Goal: Information Seeking & Learning: Learn about a topic

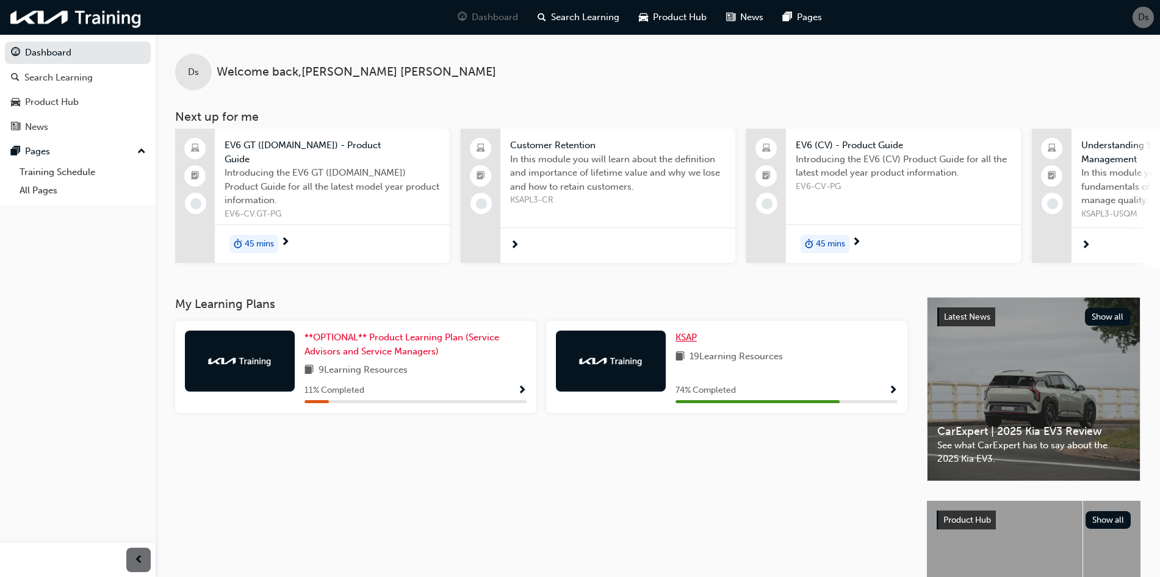
click at [695, 341] on span "KSAP" at bounding box center [686, 337] width 21 height 11
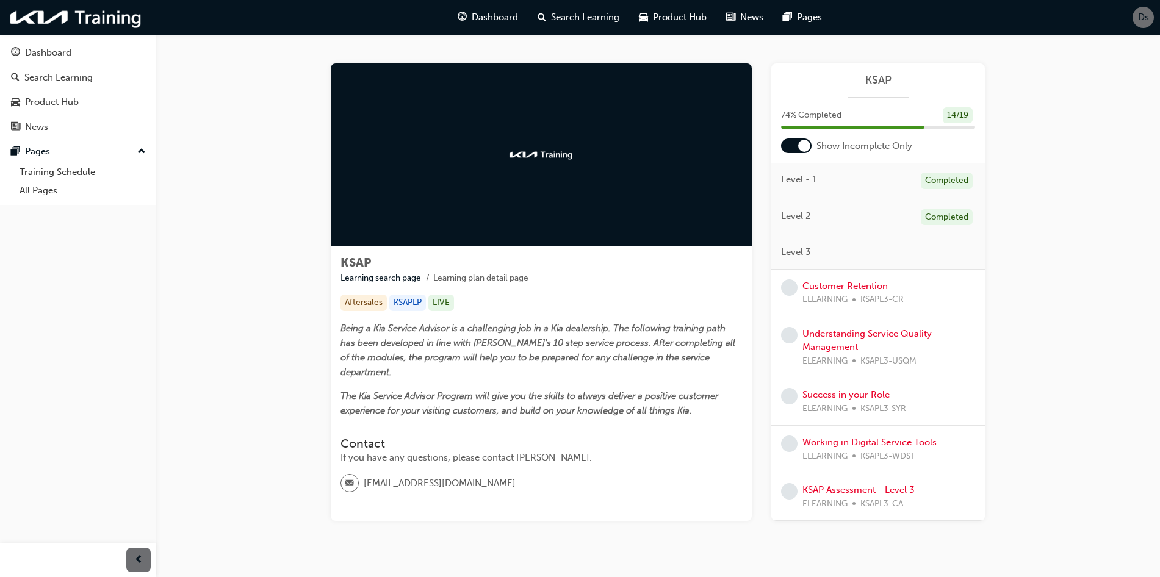
click at [854, 285] on link "Customer Retention" at bounding box center [844, 286] width 85 height 11
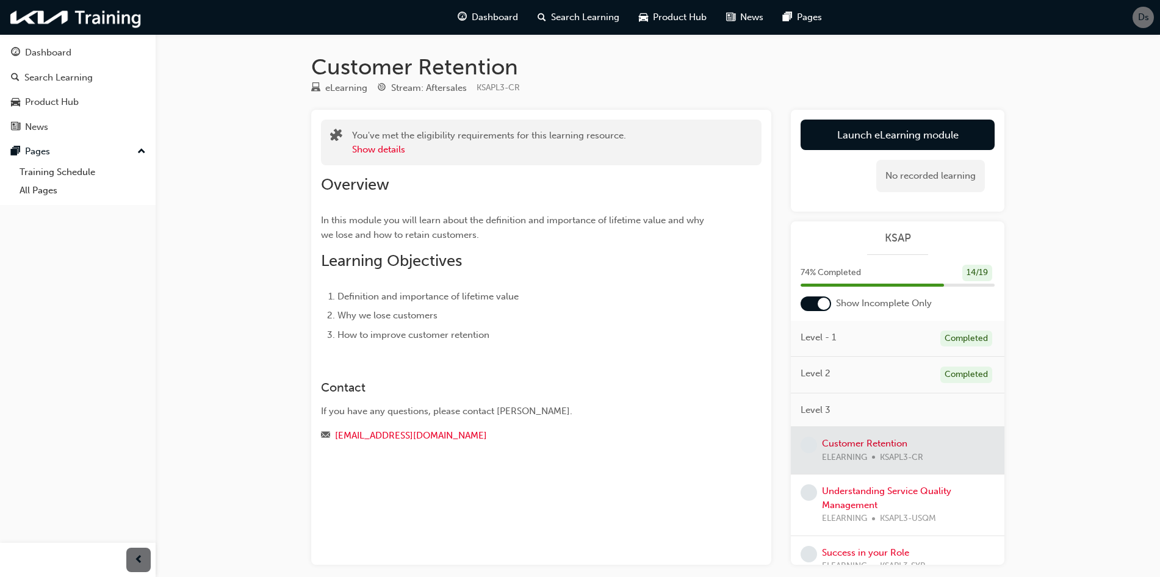
click at [885, 153] on div "No recorded learning" at bounding box center [898, 176] width 194 height 52
click at [890, 137] on link "Launch eLearning module" at bounding box center [898, 135] width 194 height 31
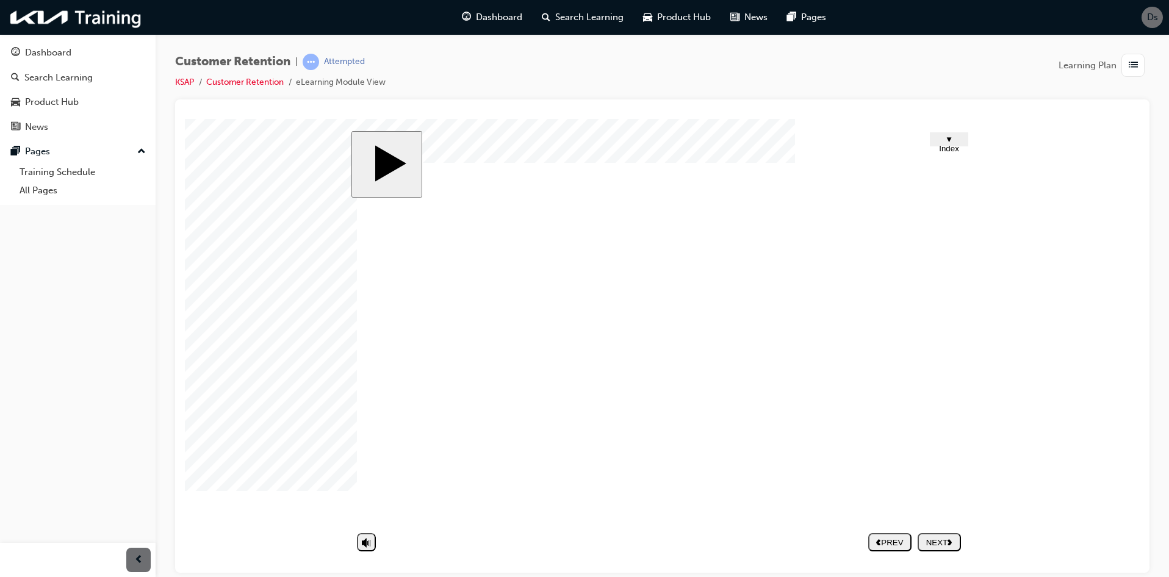
click at [934, 538] on div "NEXT" at bounding box center [940, 542] width 34 height 9
drag, startPoint x: 450, startPoint y: 308, endPoint x: 480, endPoint y: 308, distance: 30.5
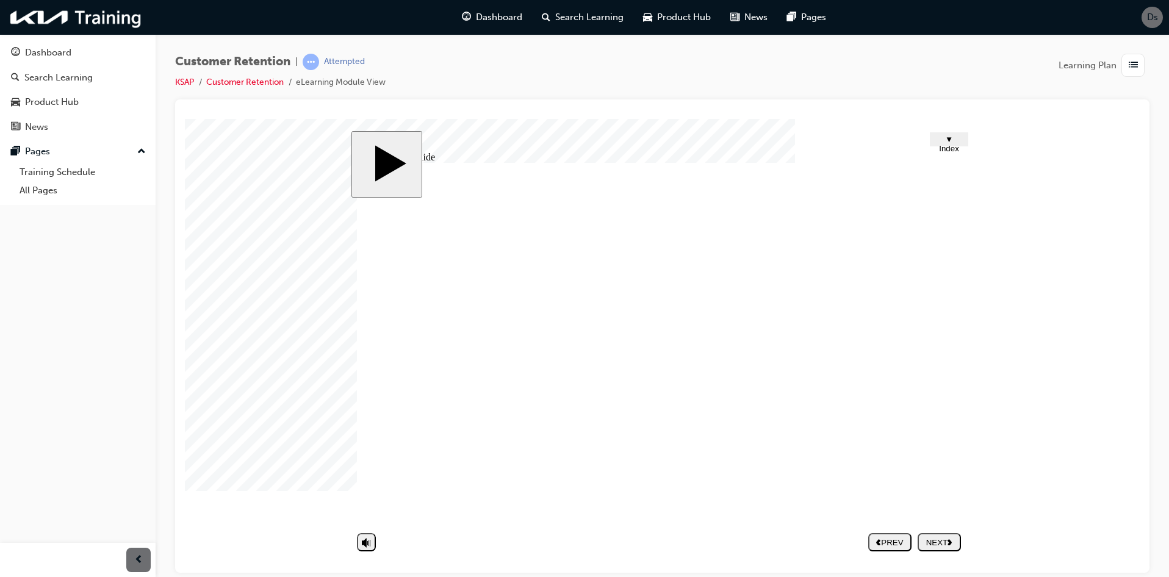
drag, startPoint x: 733, startPoint y: 338, endPoint x: 729, endPoint y: 344, distance: 7.4
drag, startPoint x: 724, startPoint y: 361, endPoint x: 753, endPoint y: 356, distance: 29.2
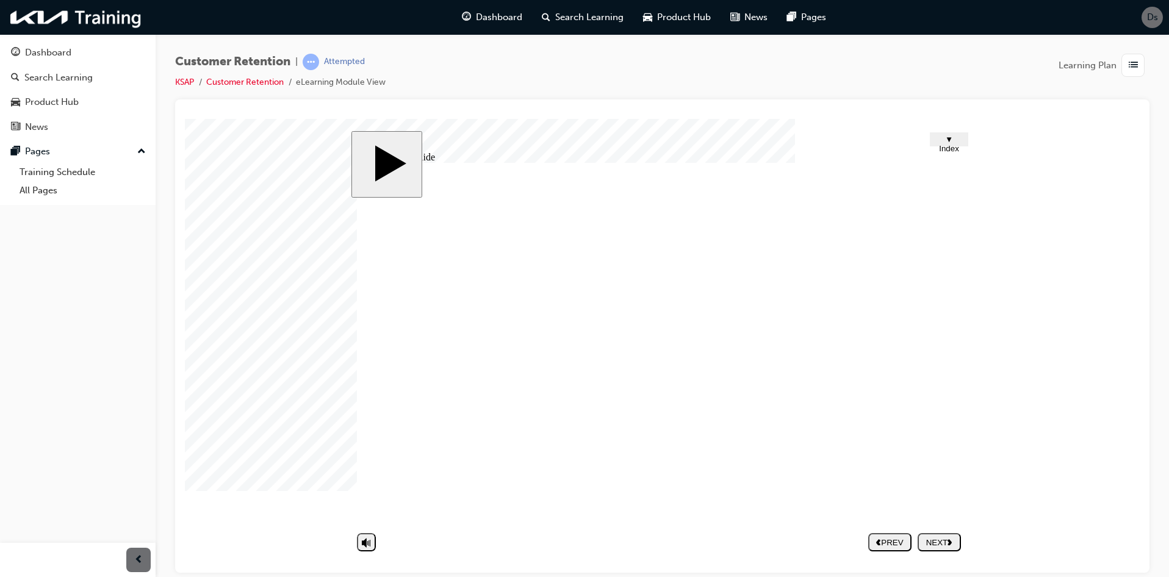
drag, startPoint x: 680, startPoint y: 391, endPoint x: 678, endPoint y: 406, distance: 16.1
drag, startPoint x: 809, startPoint y: 473, endPoint x: 799, endPoint y: 475, distance: 9.3
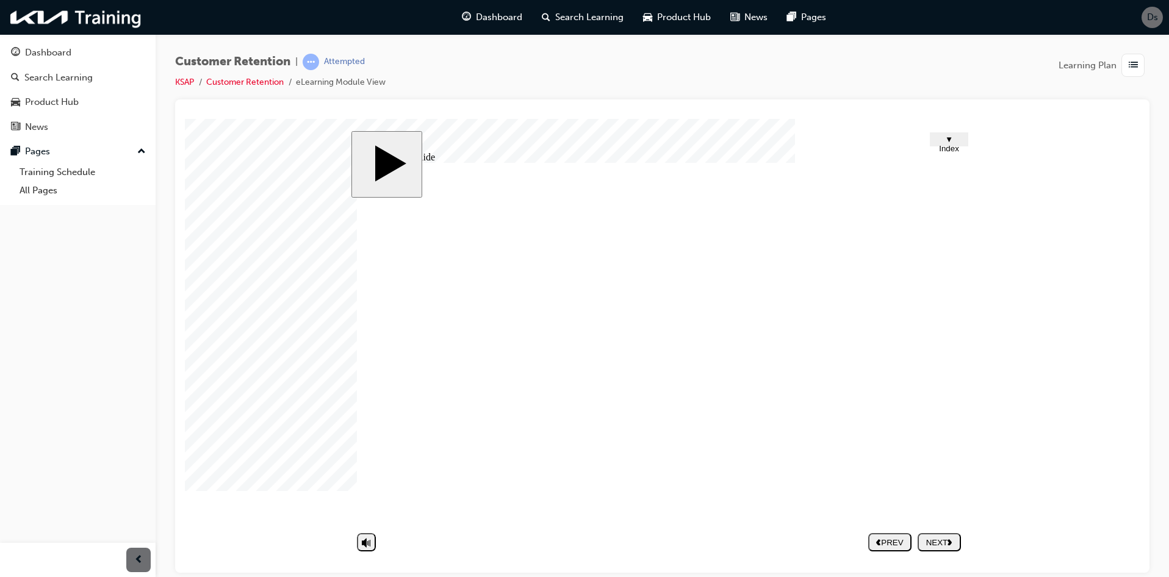
drag, startPoint x: 681, startPoint y: 395, endPoint x: 675, endPoint y: 399, distance: 7.1
click at [952, 543] on polygon "next" at bounding box center [950, 542] width 4 height 6
click at [185, 118] on image at bounding box center [185, 118] width 0 height 0
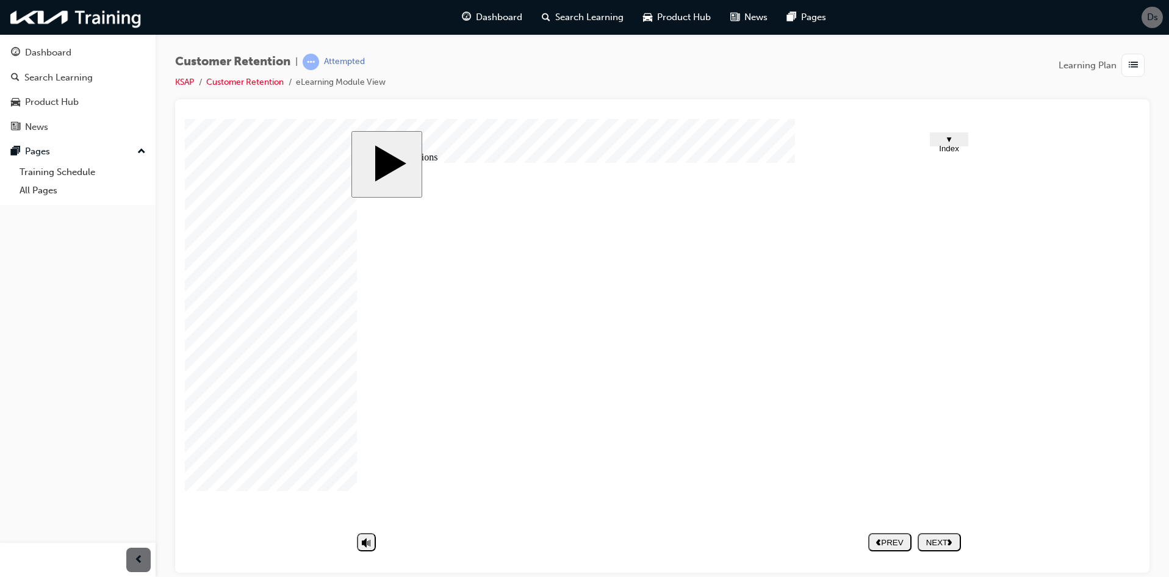
click at [185, 118] on image at bounding box center [185, 118] width 0 height 0
click at [944, 535] on button "NEXT" at bounding box center [939, 542] width 43 height 18
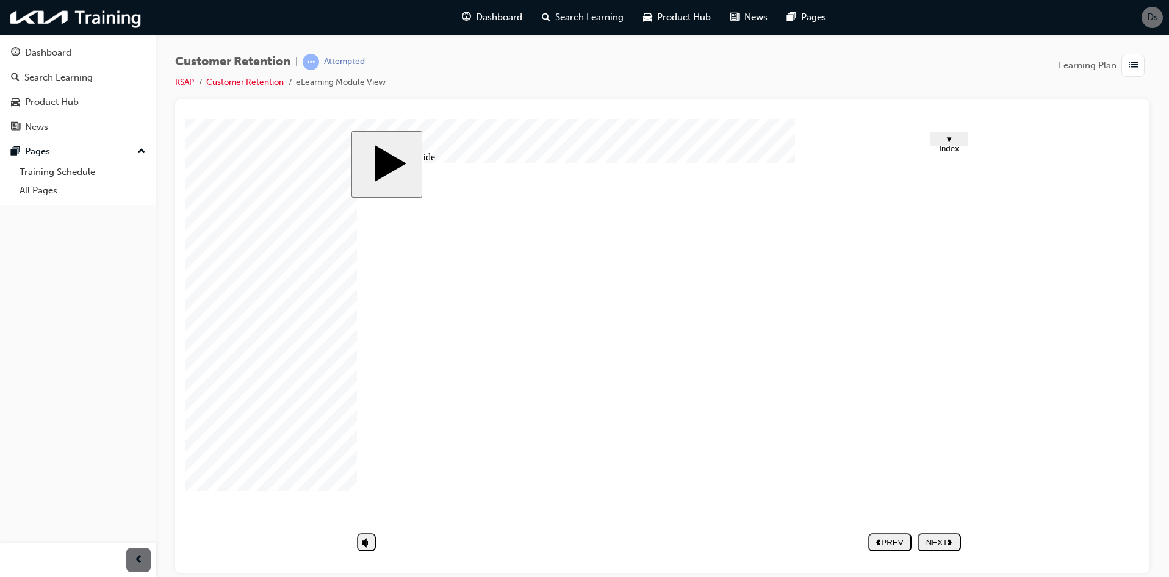
click at [946, 541] on div "NEXT" at bounding box center [940, 542] width 34 height 9
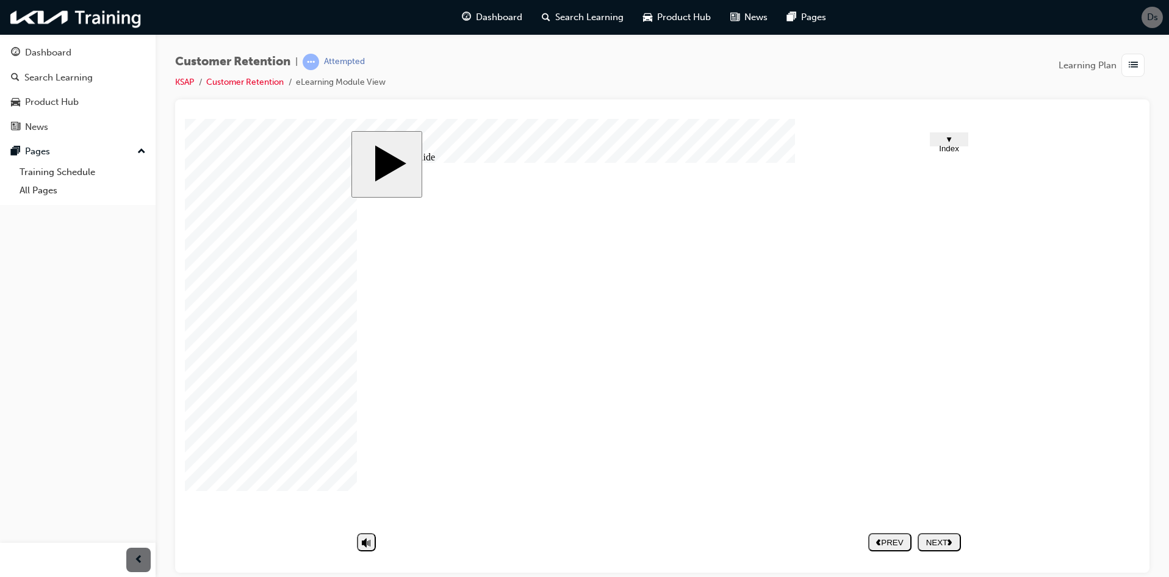
click at [937, 541] on div "NEXT" at bounding box center [940, 542] width 34 height 9
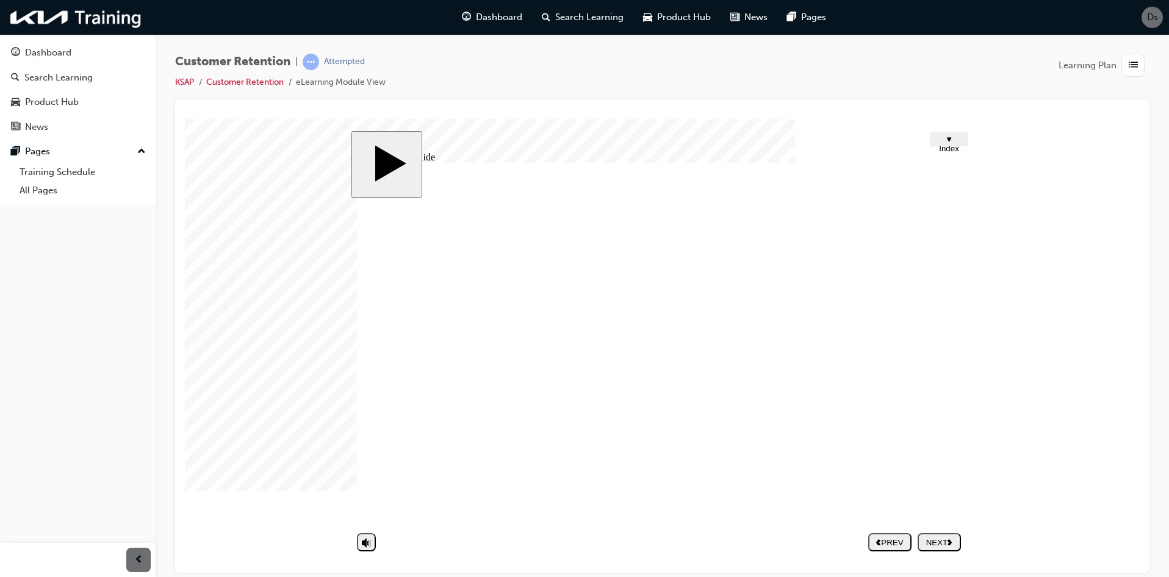
click at [940, 539] on div "NEXT" at bounding box center [940, 542] width 34 height 9
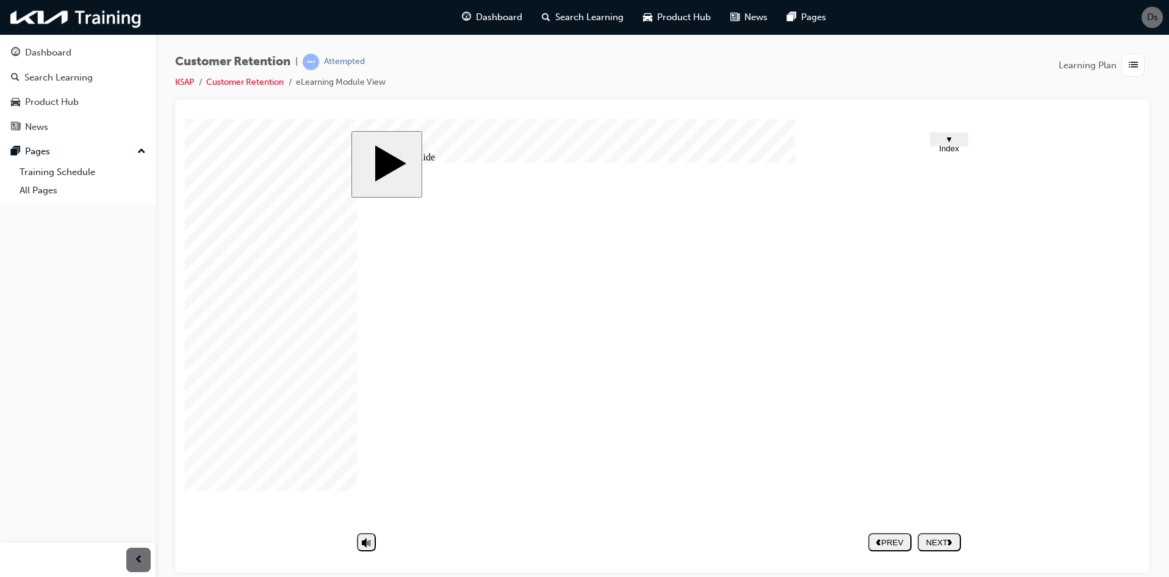
click at [943, 539] on div "NEXT" at bounding box center [940, 542] width 34 height 9
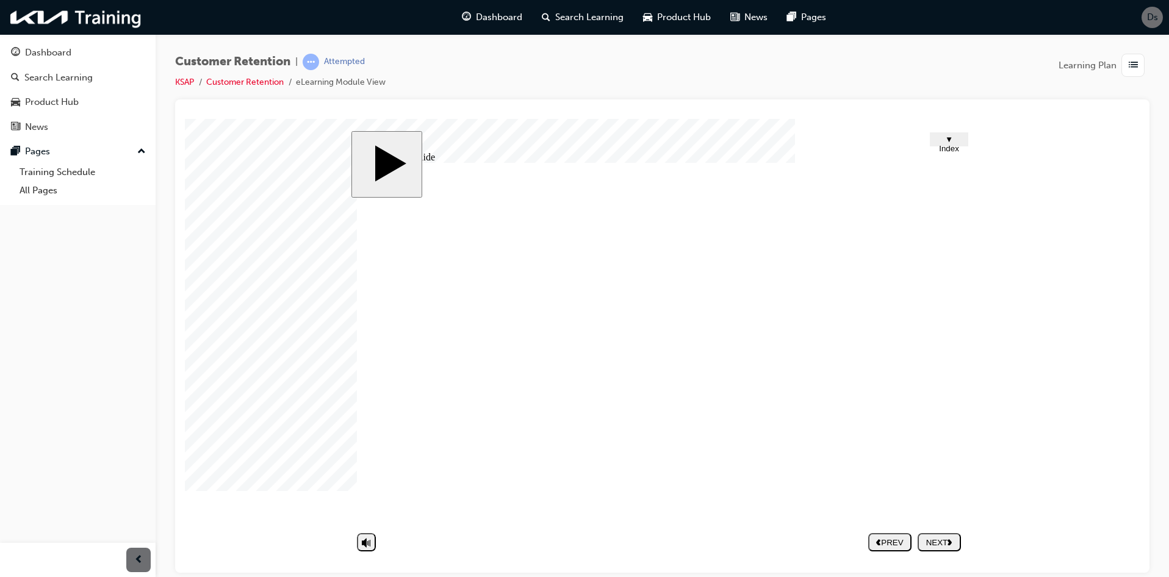
click at [945, 541] on div "NEXT" at bounding box center [940, 542] width 34 height 9
click at [943, 547] on div "NEXT" at bounding box center [940, 542] width 34 height 9
drag, startPoint x: 954, startPoint y: 366, endPoint x: 922, endPoint y: 370, distance: 32.6
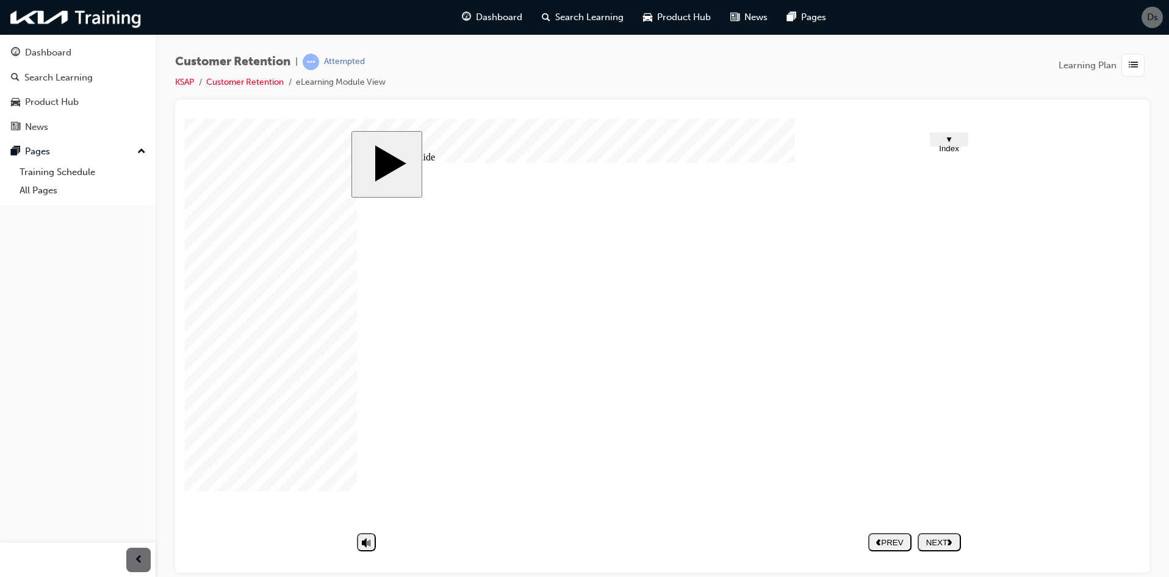
click at [945, 540] on div "NEXT" at bounding box center [940, 542] width 34 height 9
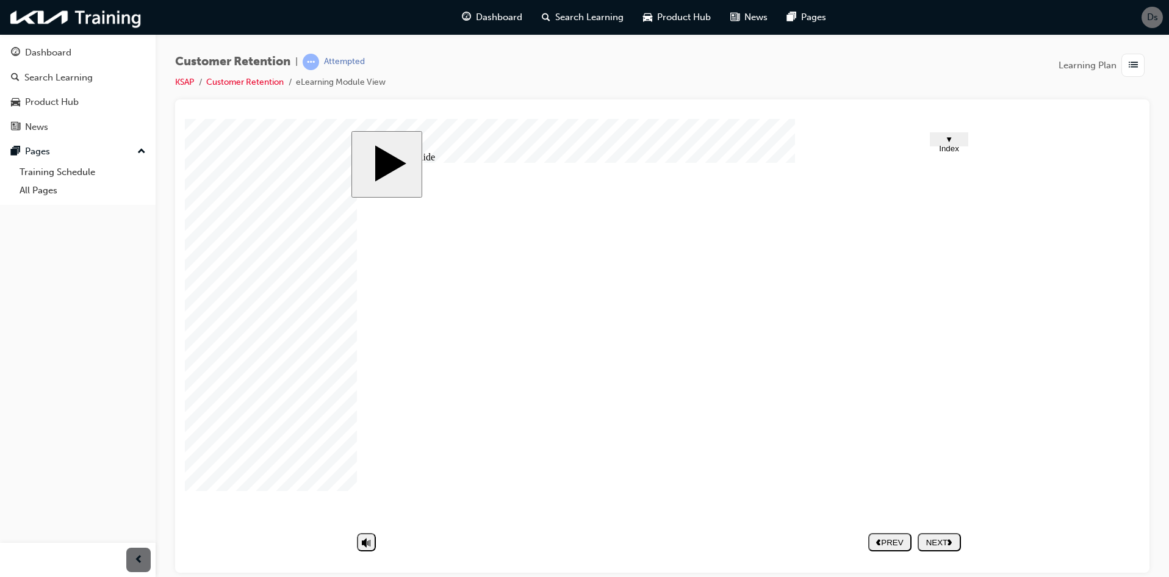
click at [946, 542] on div "NEXT" at bounding box center [940, 542] width 34 height 9
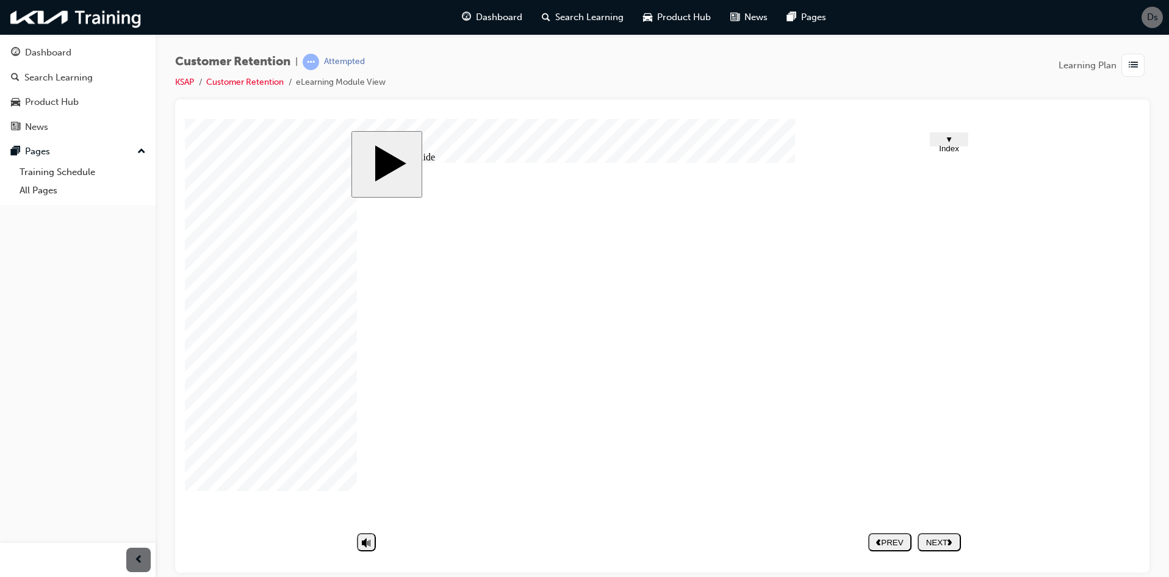
click at [945, 542] on div "NEXT" at bounding box center [940, 542] width 34 height 9
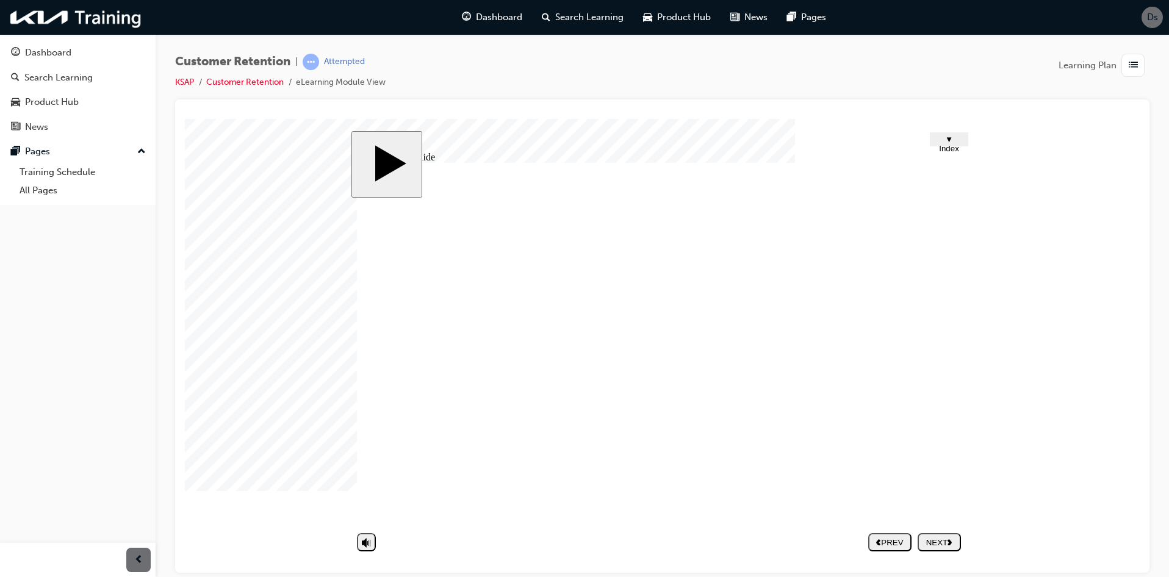
click at [936, 544] on div "NEXT" at bounding box center [940, 542] width 34 height 9
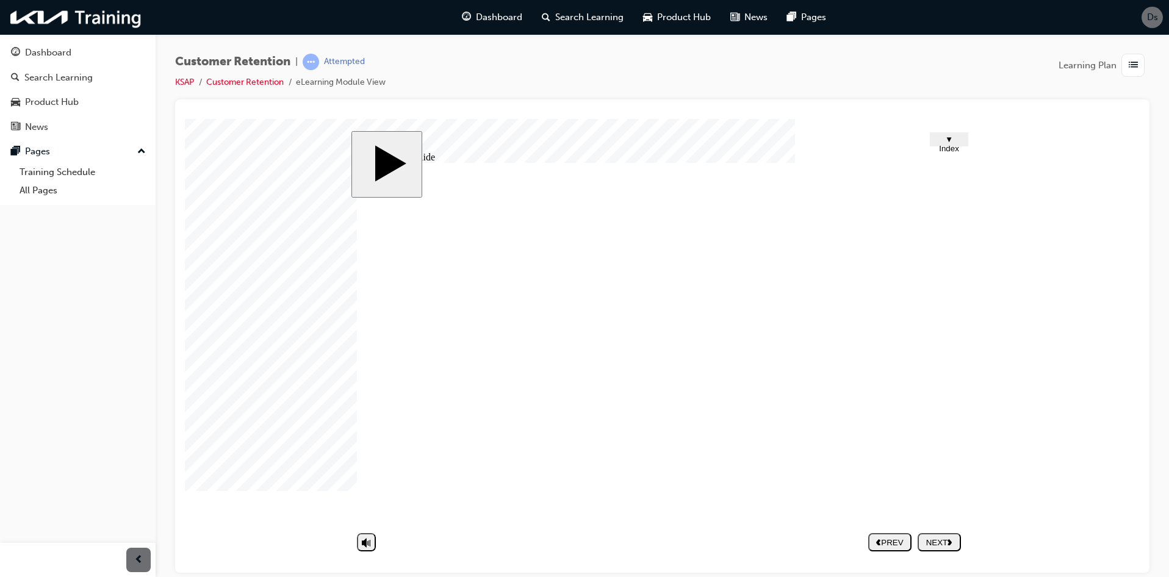
click at [945, 544] on div "NEXT" at bounding box center [940, 542] width 34 height 9
click at [938, 539] on div "NEXT" at bounding box center [940, 542] width 34 height 9
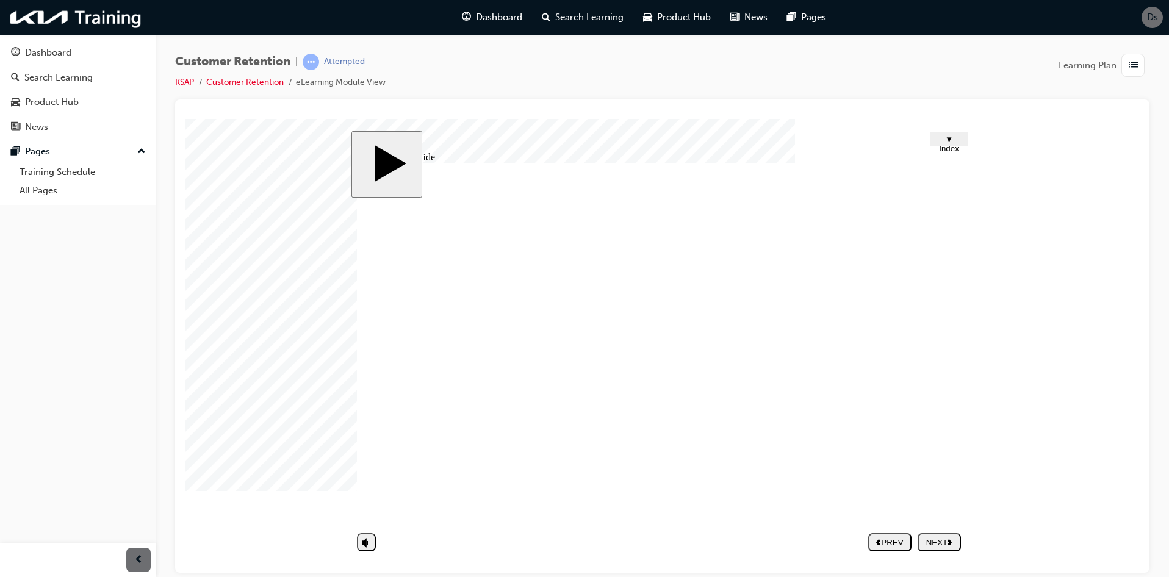
click at [944, 545] on div "NEXT" at bounding box center [940, 542] width 34 height 9
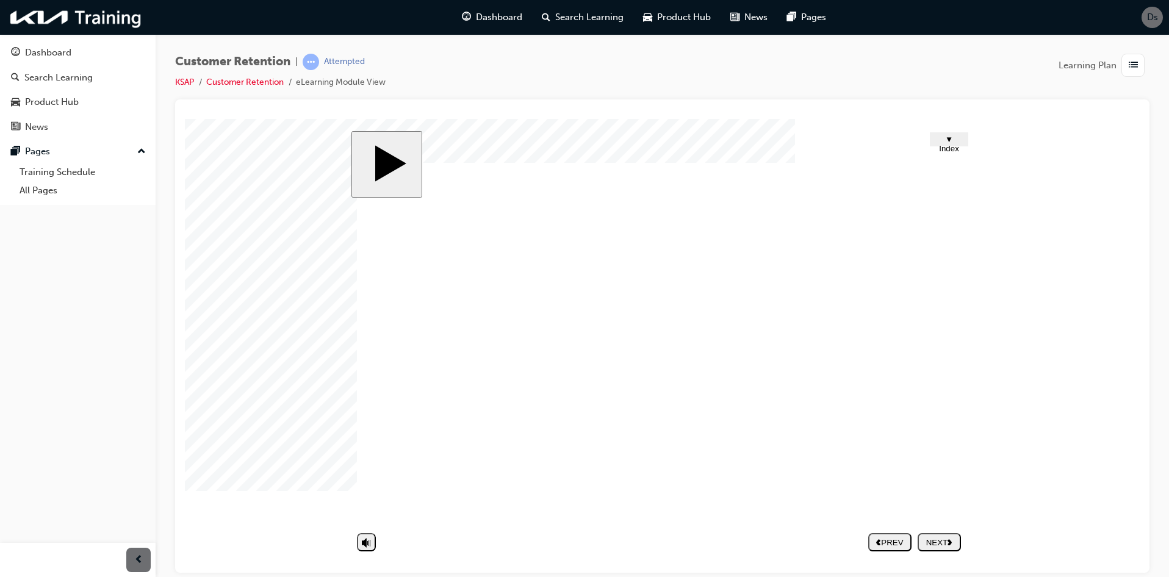
drag, startPoint x: 883, startPoint y: 191, endPoint x: 893, endPoint y: 201, distance: 14.7
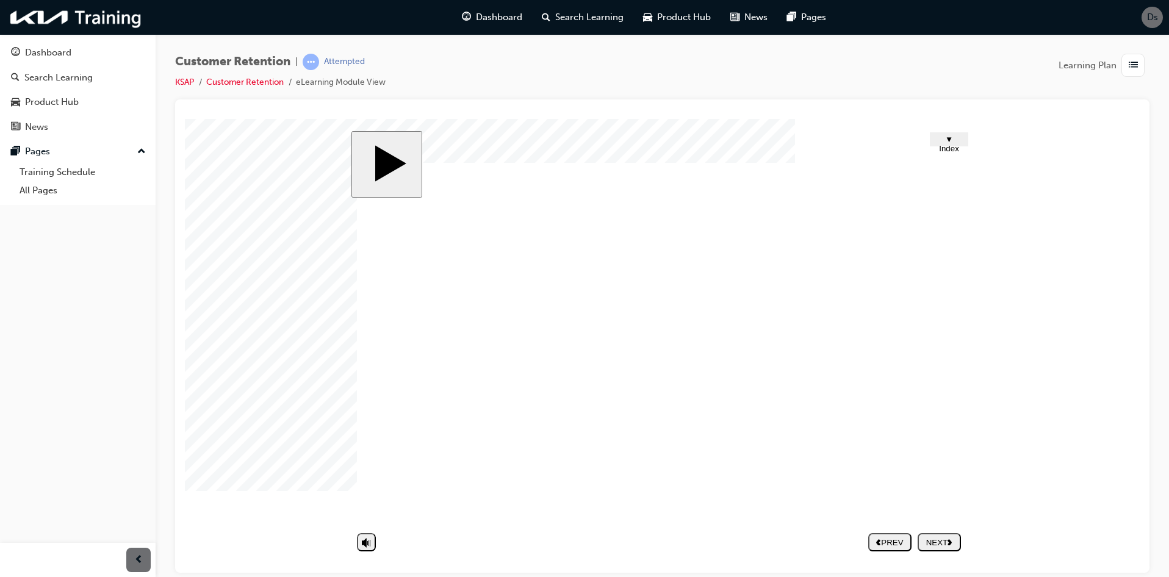
click at [942, 544] on div "NEXT" at bounding box center [940, 542] width 34 height 9
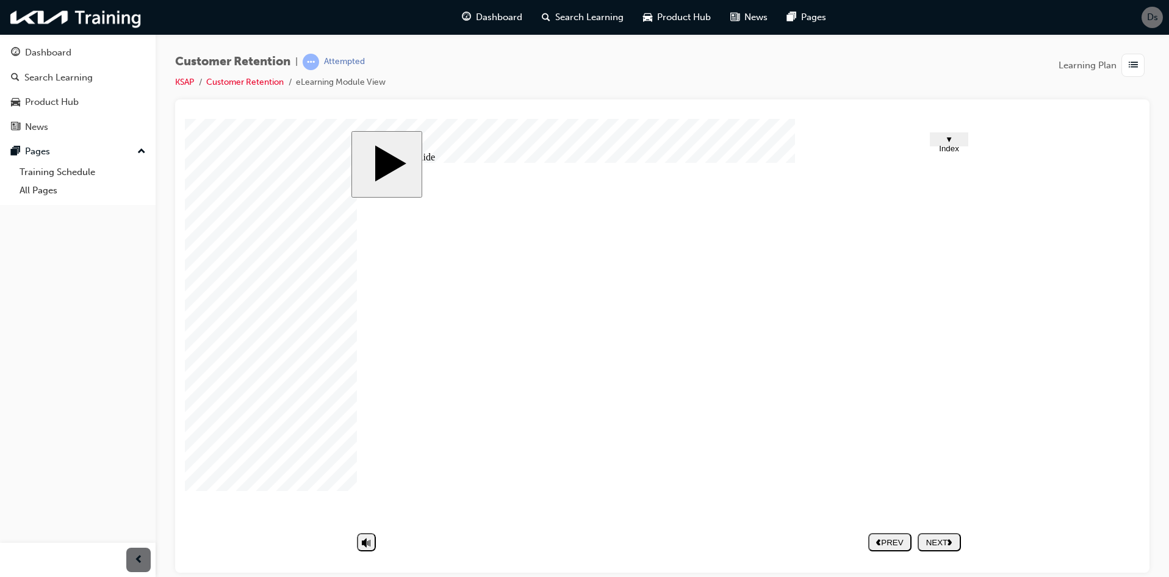
click at [935, 547] on div "NEXT" at bounding box center [940, 542] width 34 height 9
click at [27, 52] on div "Dashboard" at bounding box center [48, 53] width 46 height 14
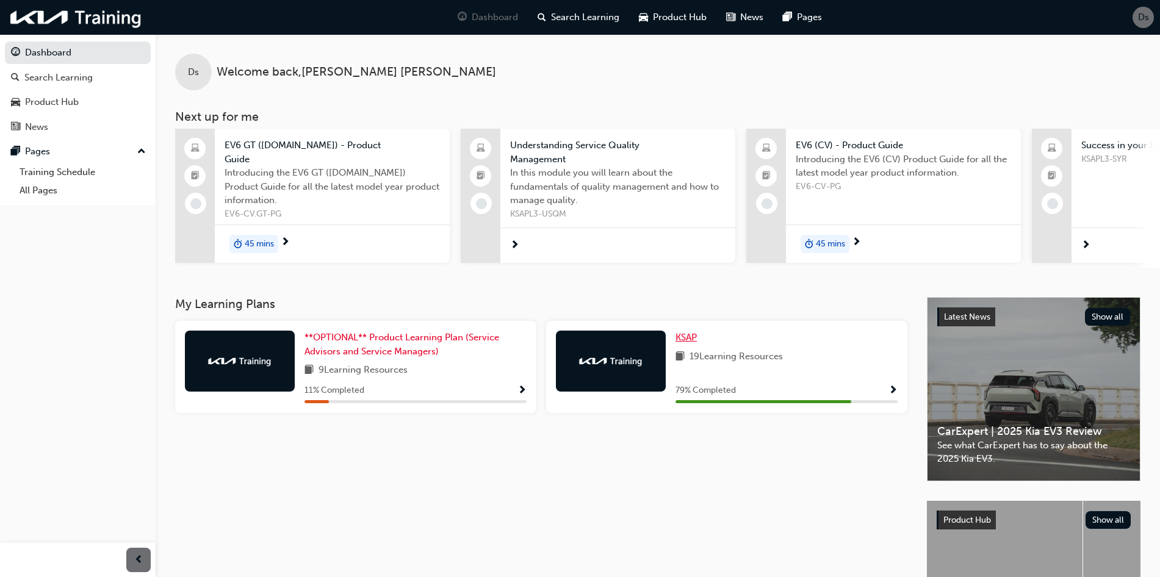
click at [680, 341] on span "KSAP" at bounding box center [686, 337] width 21 height 11
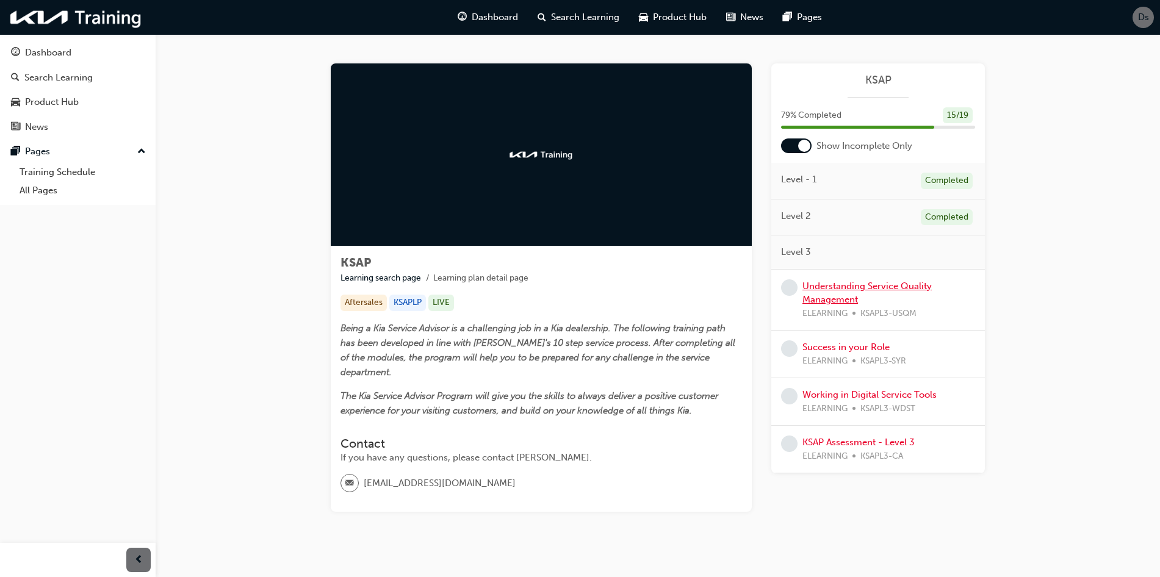
click at [833, 291] on div "Understanding Service Quality Management ELEARNING KSAPL3-USQM" at bounding box center [888, 299] width 173 height 41
click at [853, 291] on link "Understanding Service Quality Management" at bounding box center [866, 293] width 129 height 25
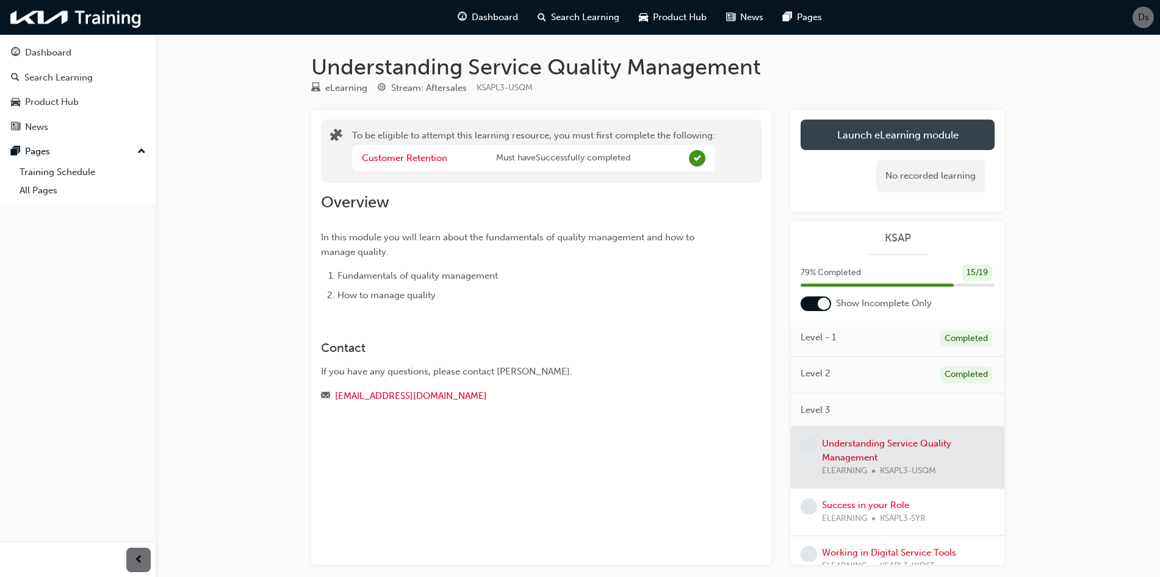
click at [864, 137] on button "Launch eLearning module" at bounding box center [898, 135] width 194 height 31
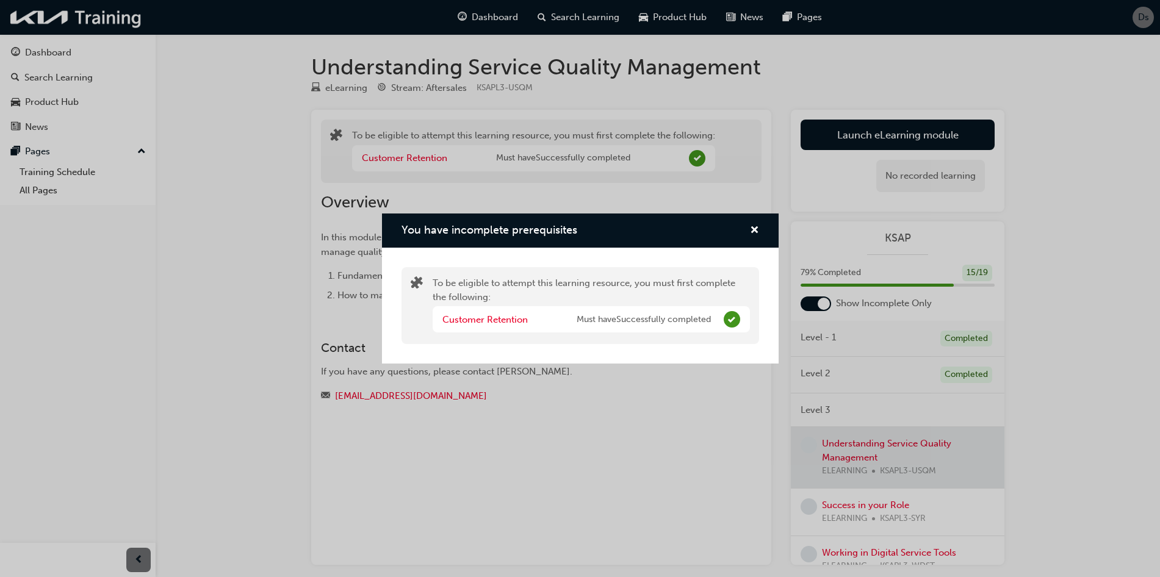
click at [765, 215] on div "You have incomplete prerequisites" at bounding box center [580, 231] width 397 height 35
click at [754, 229] on span "cross-icon" at bounding box center [754, 231] width 9 height 11
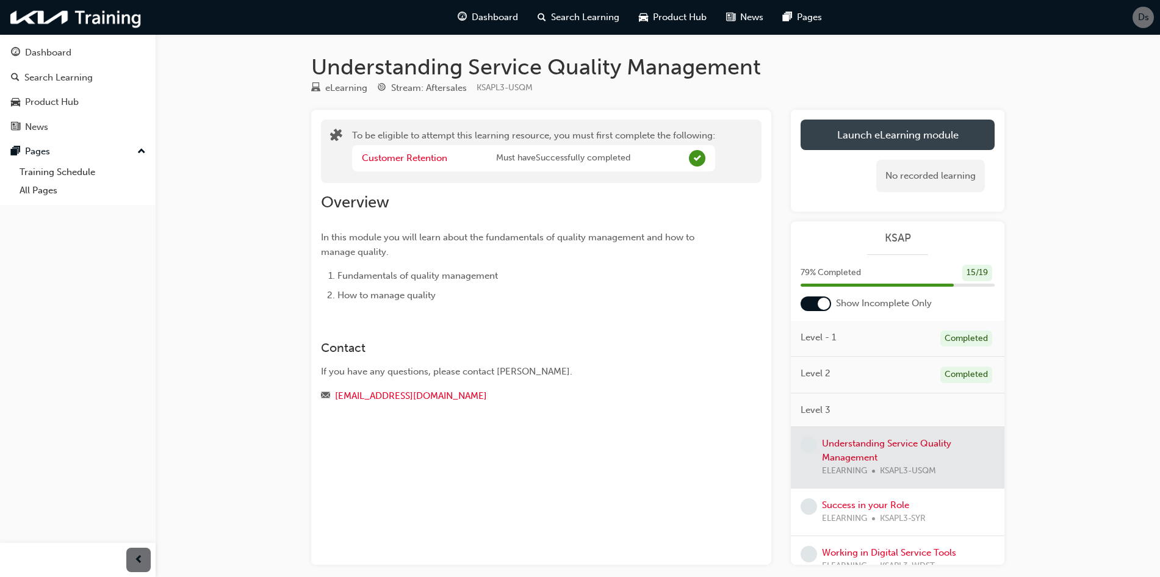
click at [889, 134] on button "Launch eLearning module" at bounding box center [898, 135] width 194 height 31
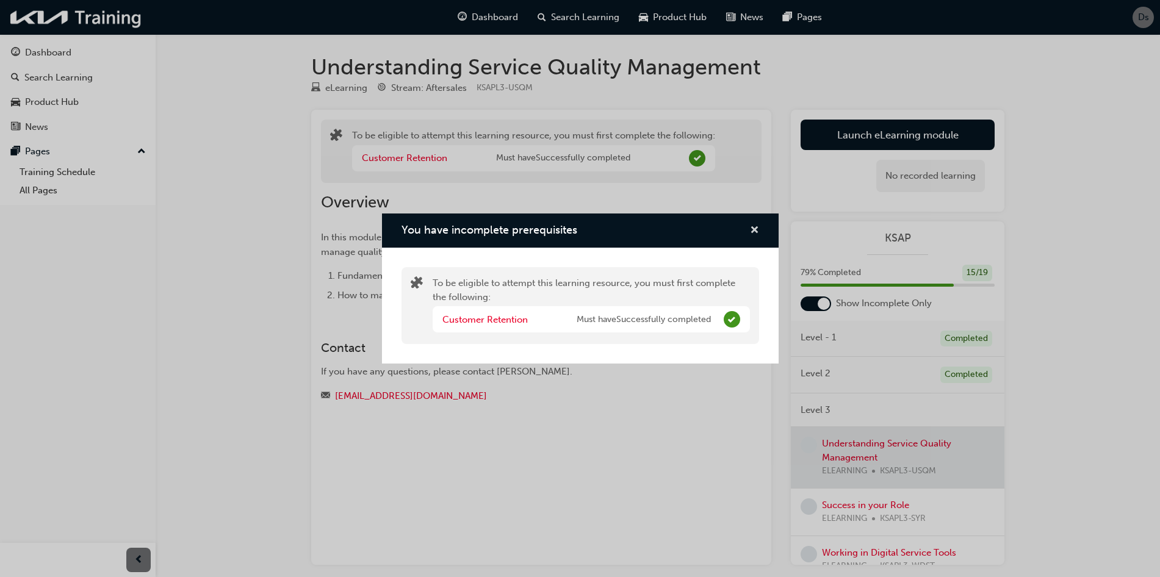
click at [754, 227] on span "cross-icon" at bounding box center [754, 231] width 9 height 11
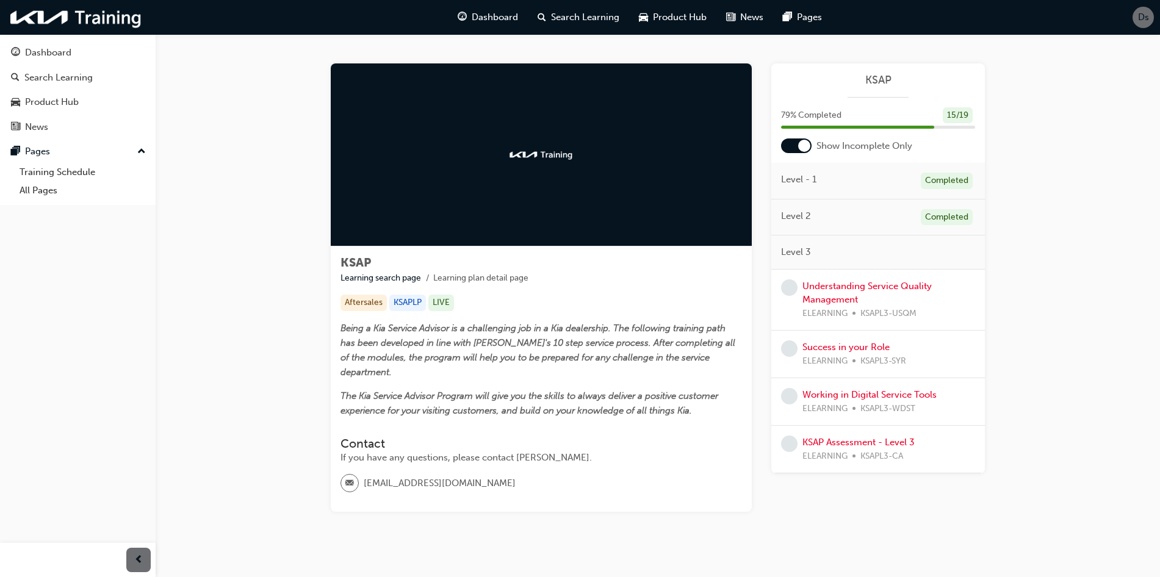
click at [823, 293] on div "Understanding Service Quality Management ELEARNING KSAPL3-USQM" at bounding box center [888, 299] width 173 height 41
click at [823, 288] on link "Understanding Service Quality Management" at bounding box center [866, 293] width 129 height 25
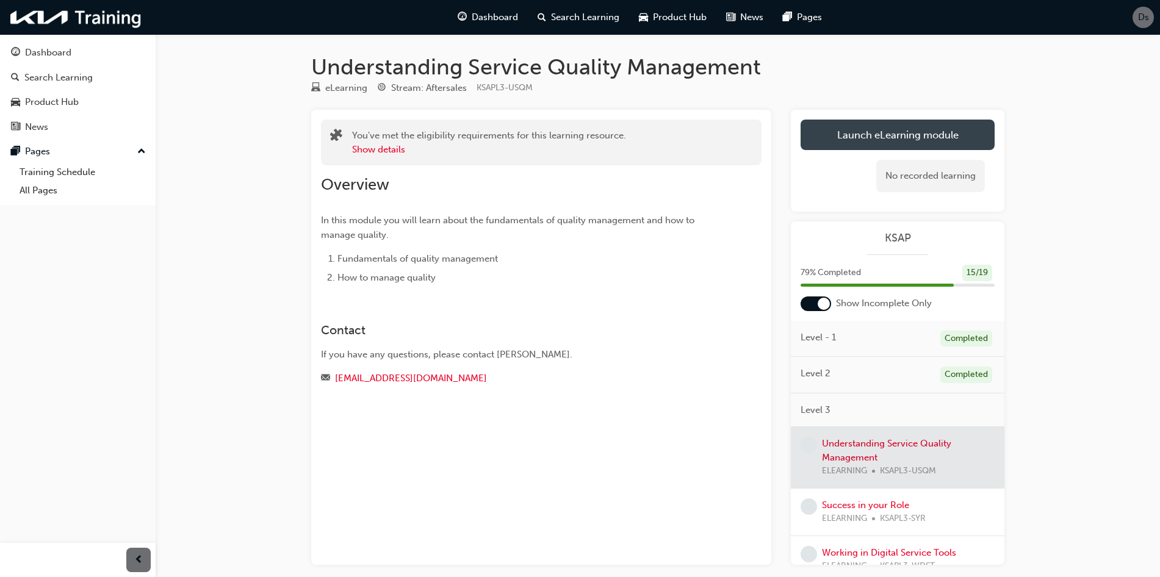
click at [893, 134] on button "Launch eLearning module" at bounding box center [898, 135] width 194 height 31
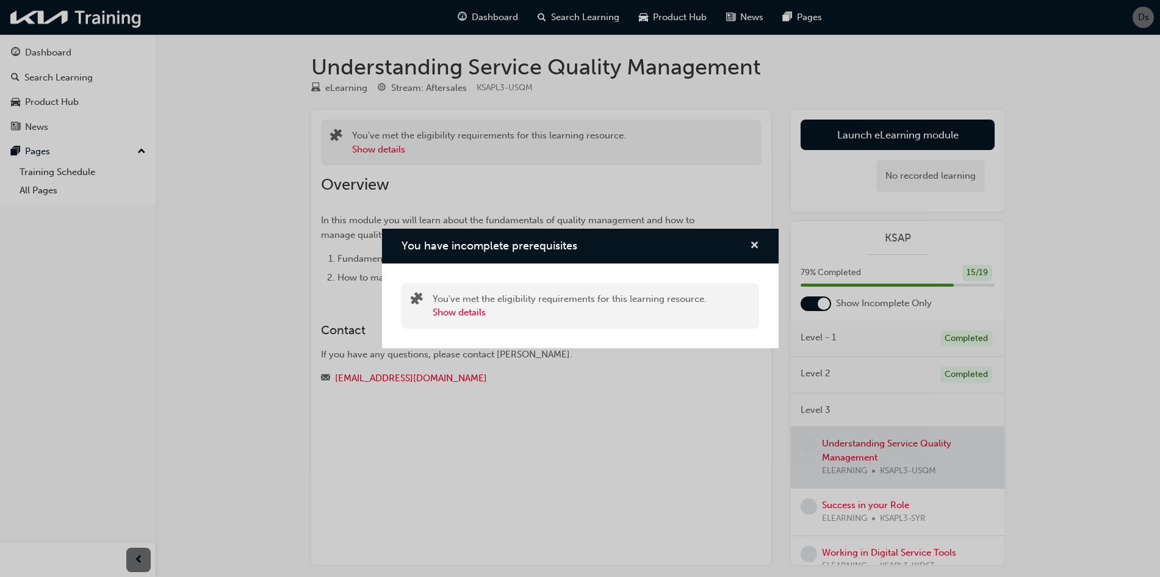
drag, startPoint x: 746, startPoint y: 243, endPoint x: 756, endPoint y: 243, distance: 10.4
click at [750, 243] on div "You have incomplete prerequisites" at bounding box center [749, 246] width 19 height 15
click at [757, 243] on span "cross-icon" at bounding box center [754, 246] width 9 height 11
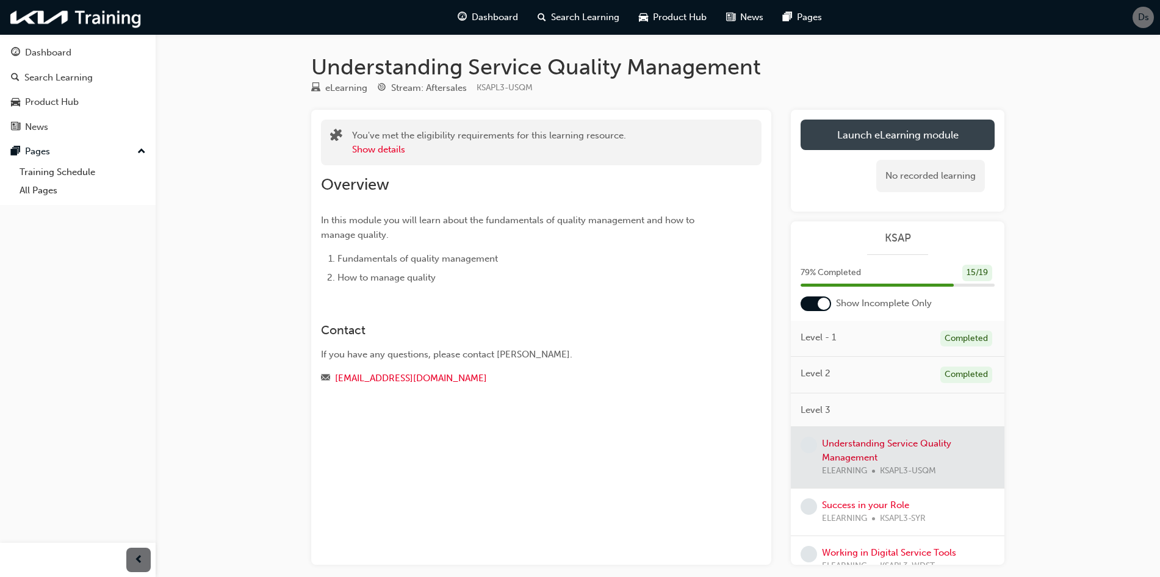
click at [878, 132] on button "Launch eLearning module" at bounding box center [898, 135] width 194 height 31
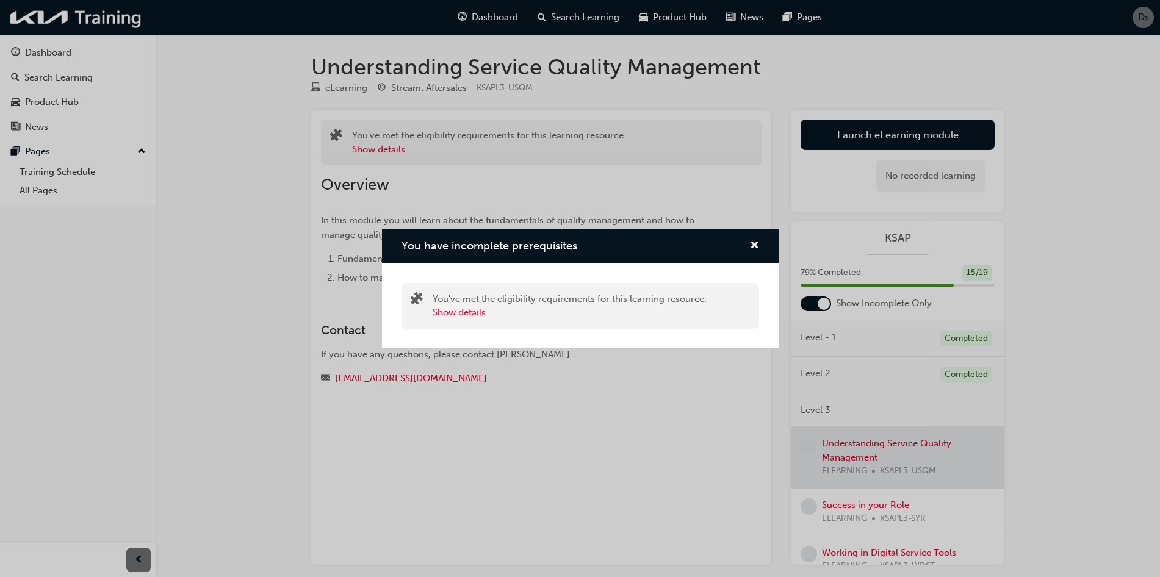
click at [741, 247] on div "You have incomplete prerequisites" at bounding box center [749, 246] width 19 height 15
click at [754, 241] on span "cross-icon" at bounding box center [754, 246] width 9 height 11
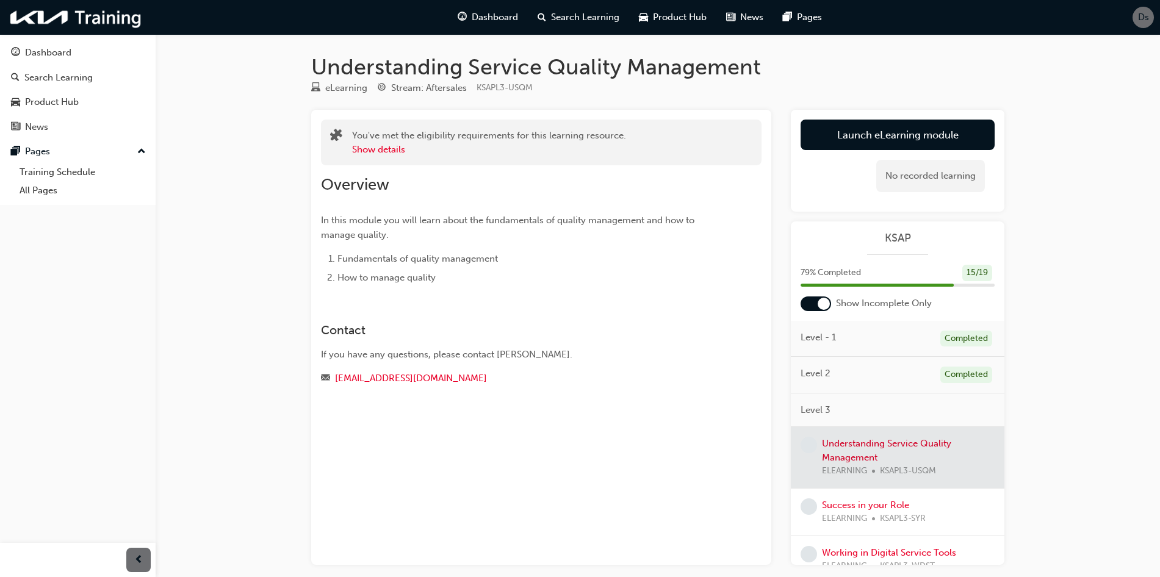
click at [881, 449] on div at bounding box center [898, 457] width 214 height 61
click at [878, 446] on div at bounding box center [898, 457] width 214 height 61
click at [886, 501] on link "Success in your Role" at bounding box center [865, 505] width 87 height 11
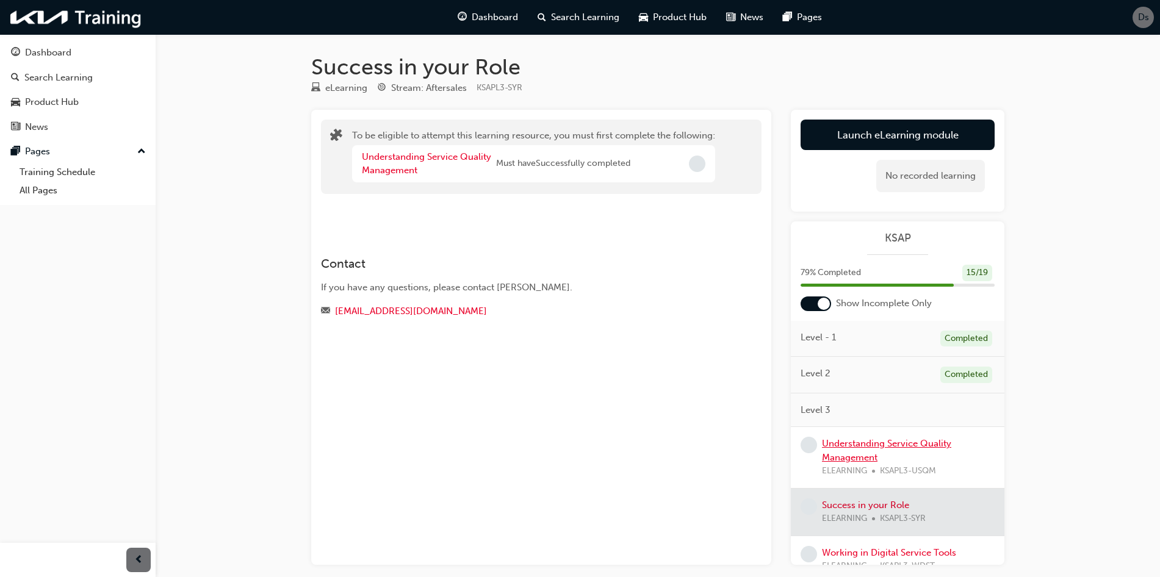
click at [881, 442] on link "Understanding Service Quality Management" at bounding box center [886, 450] width 129 height 25
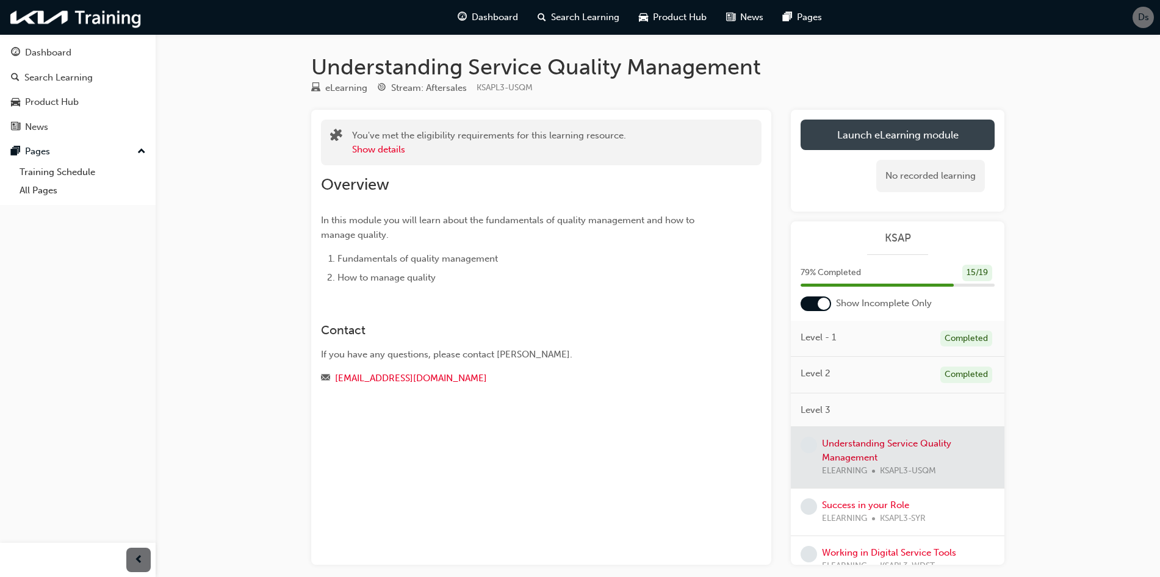
click at [873, 138] on button "Launch eLearning module" at bounding box center [898, 135] width 194 height 31
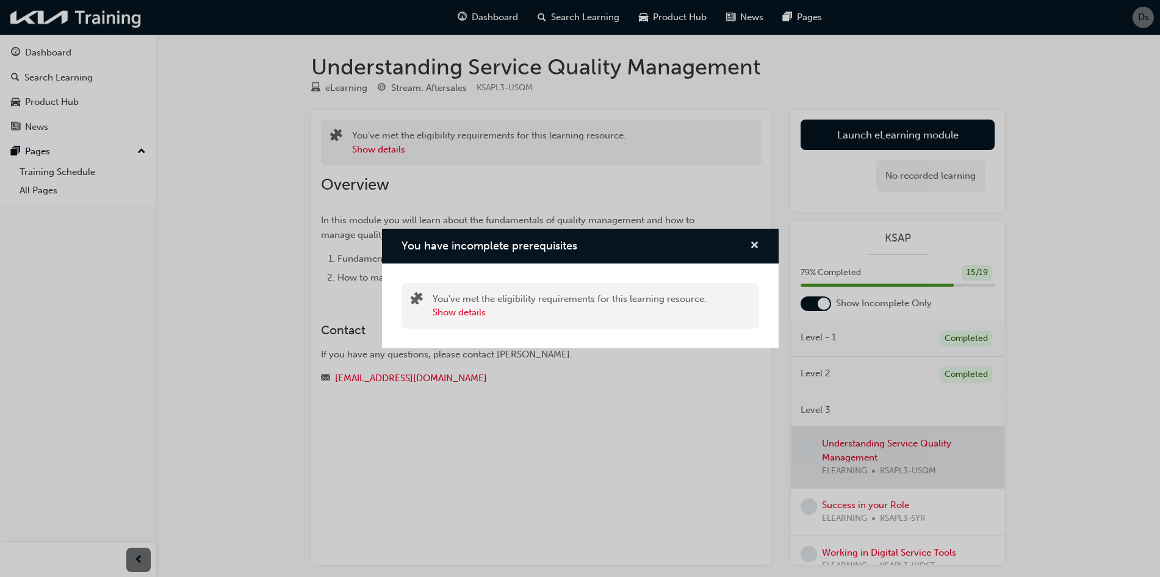
click at [751, 241] on button "You have incomplete prerequisites" at bounding box center [754, 246] width 9 height 15
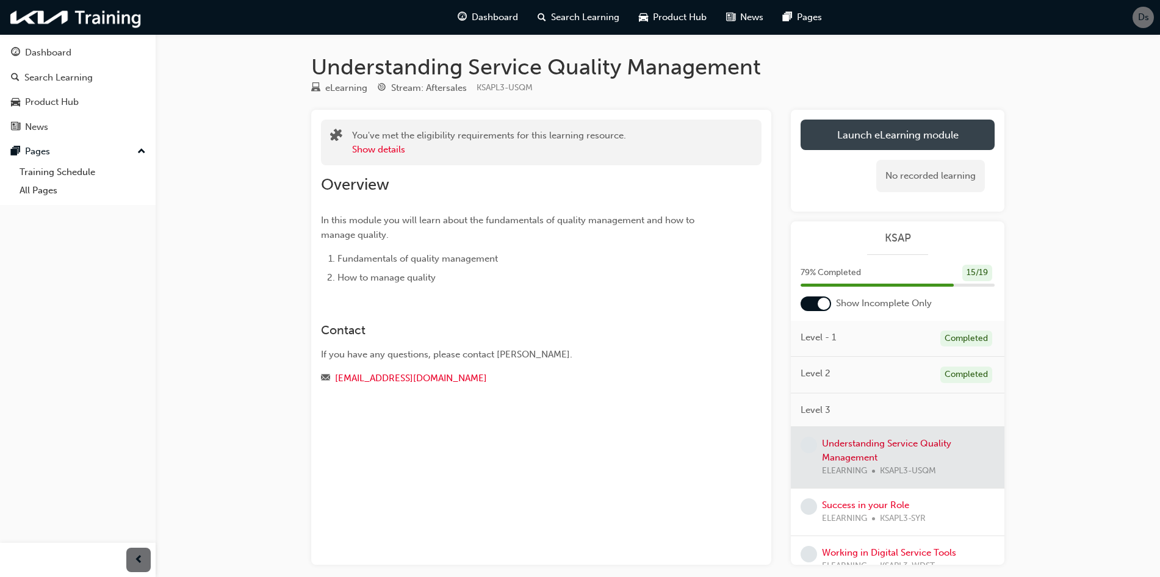
click at [910, 138] on button "Launch eLearning module" at bounding box center [898, 135] width 194 height 31
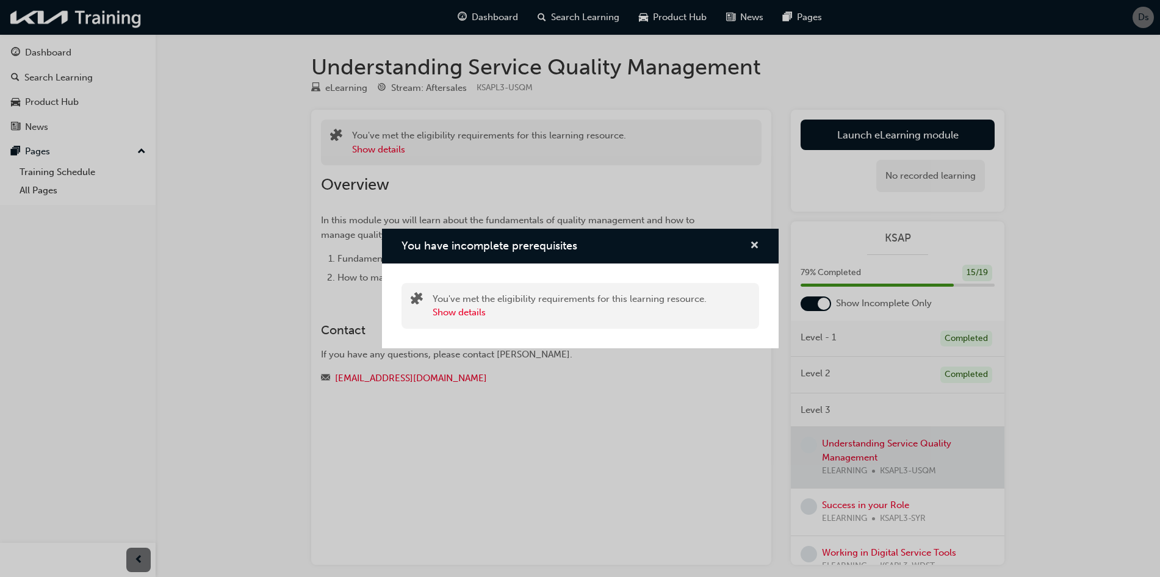
click at [757, 245] on span "cross-icon" at bounding box center [754, 246] width 9 height 11
